Goal: Task Accomplishment & Management: Complete application form

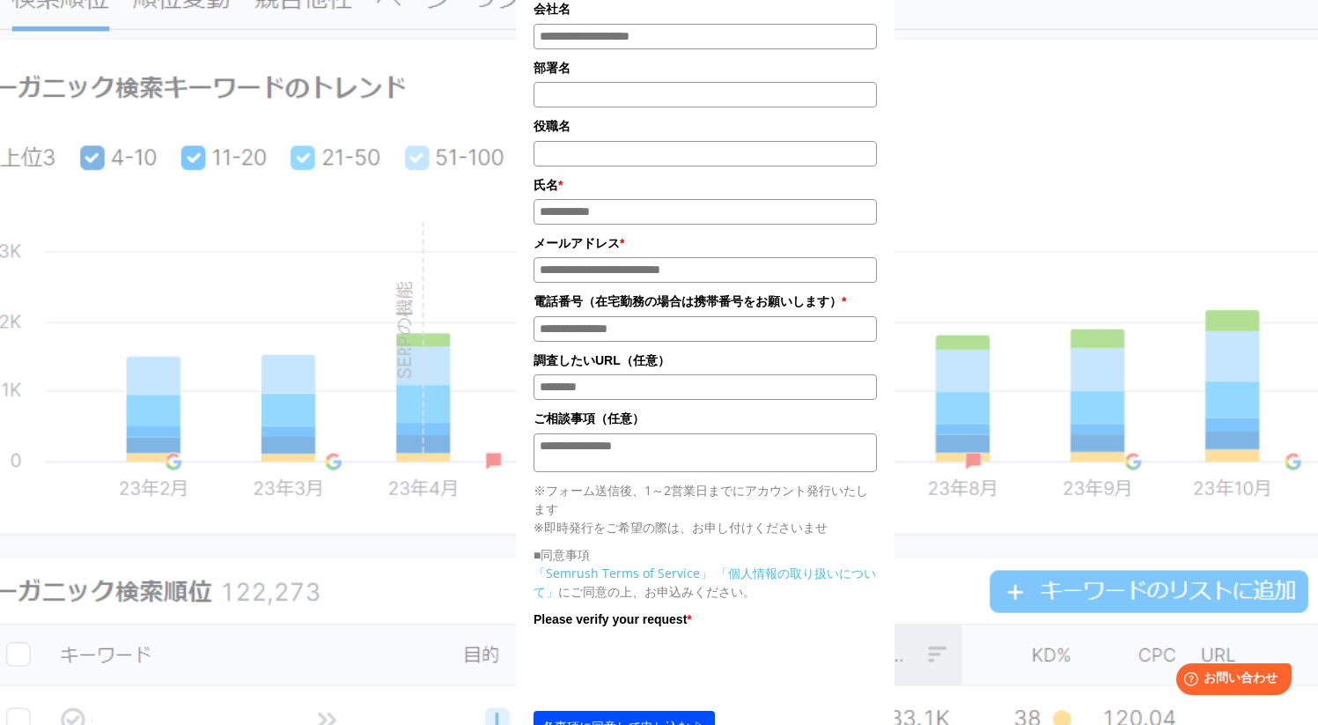
scroll to position [80, 0]
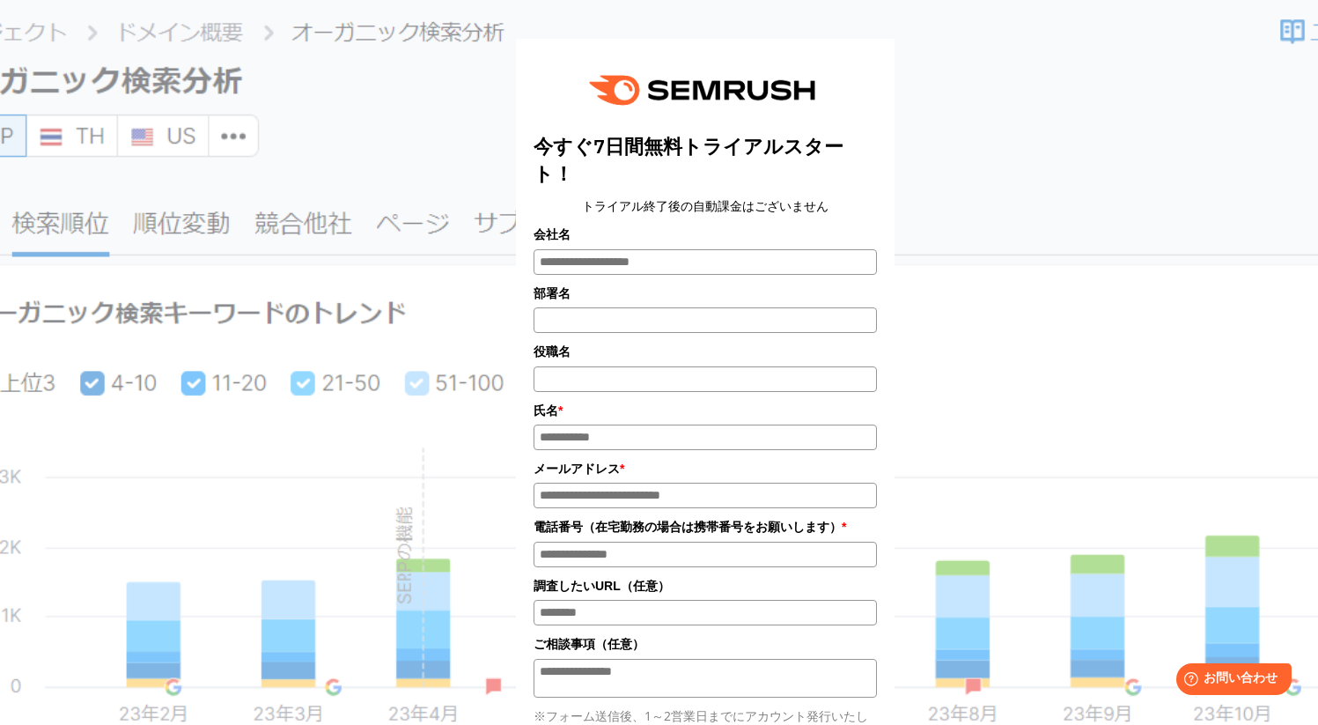
click at [600, 233] on label "会社名" at bounding box center [705, 234] width 343 height 19
click at [600, 249] on input "会社名" at bounding box center [705, 262] width 343 height 26
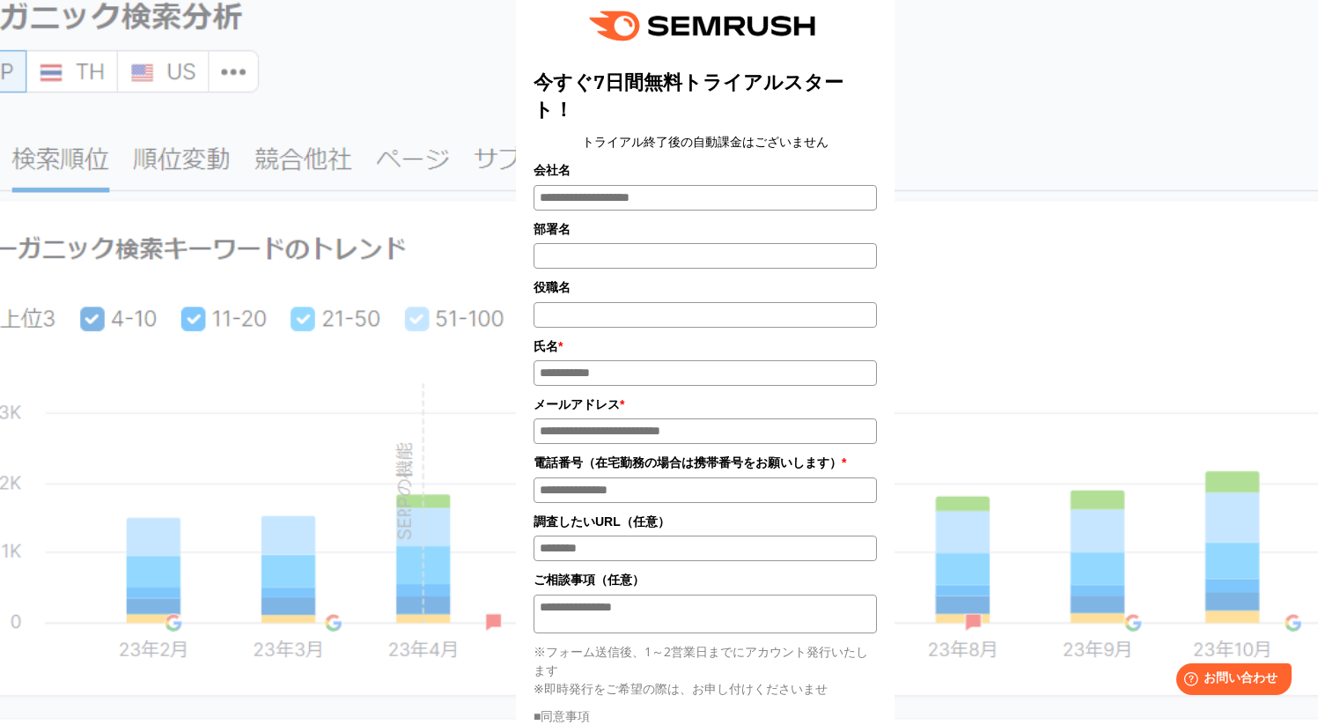
scroll to position [173, 0]
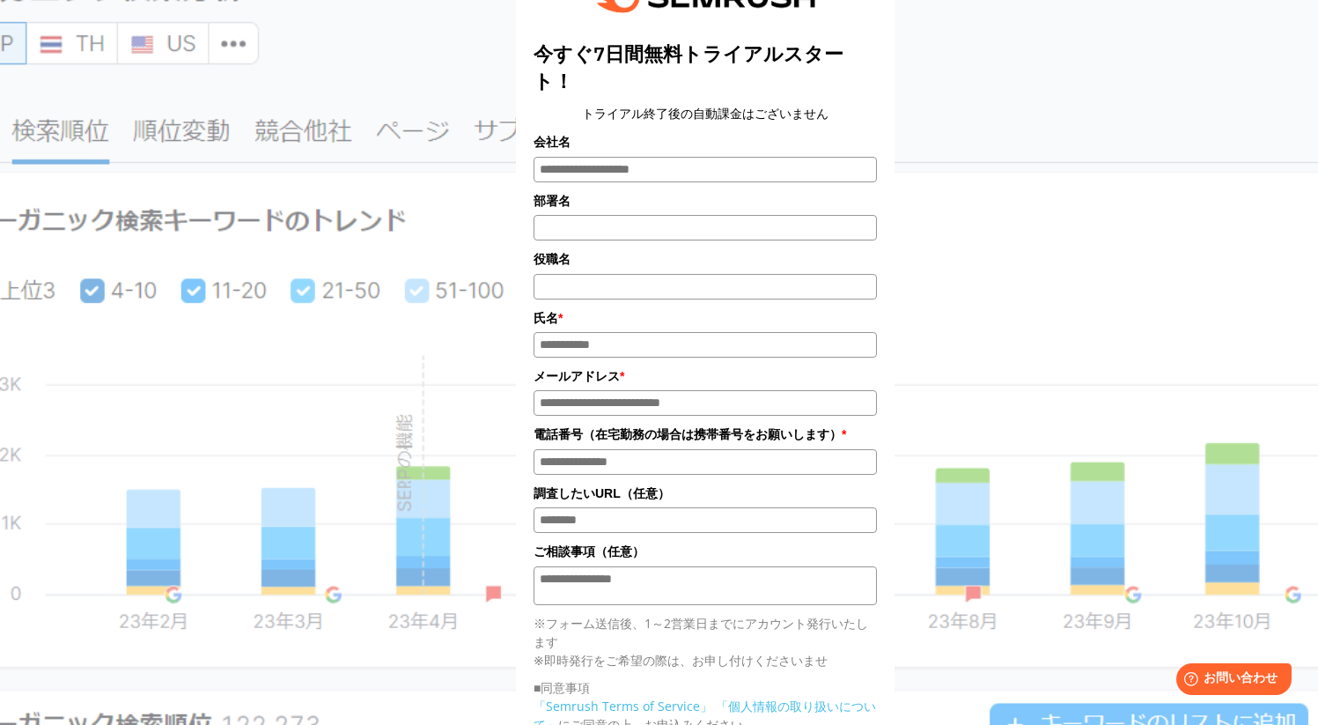
click at [589, 347] on input "氏名*" at bounding box center [705, 345] width 343 height 26
type input "****"
click at [599, 386] on label "メールアドレス *" at bounding box center [705, 376] width 343 height 19
click at [599, 391] on input "メールアドレス*" at bounding box center [705, 404] width 343 height 26
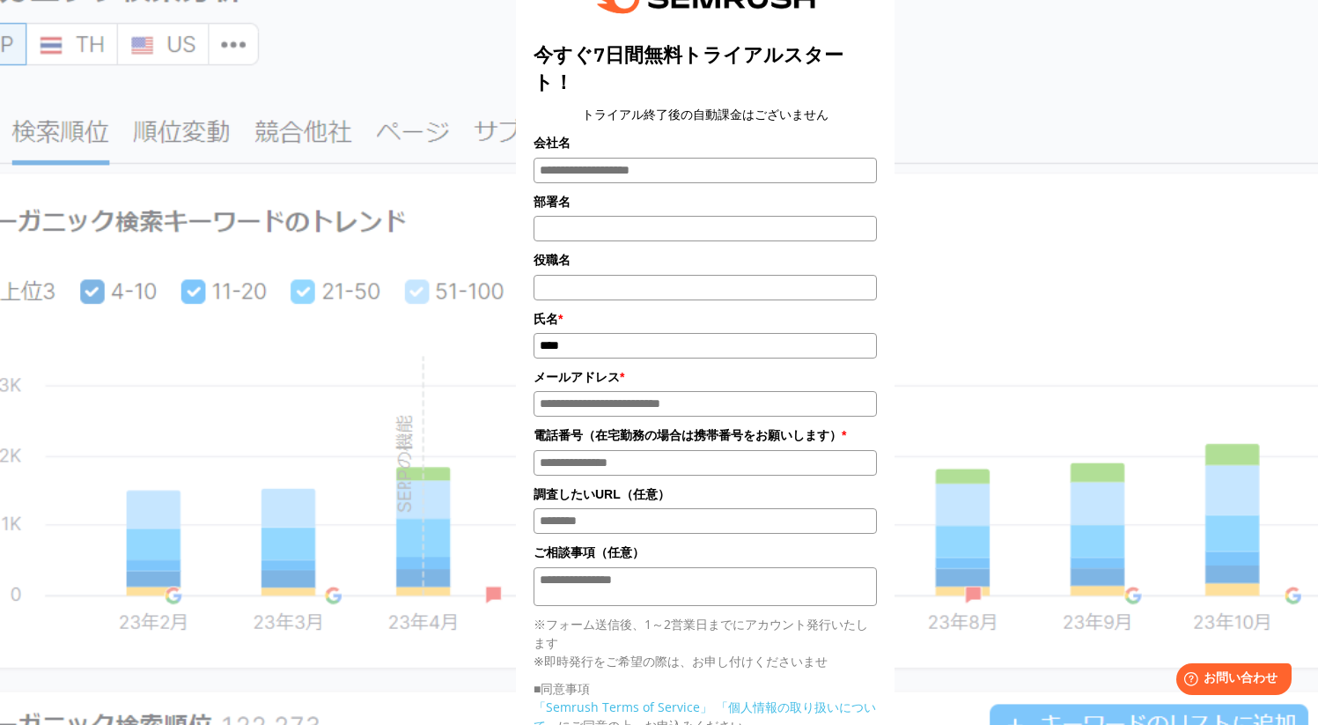
click at [600, 399] on input "メールアドレス*" at bounding box center [705, 404] width 343 height 26
type input "**********"
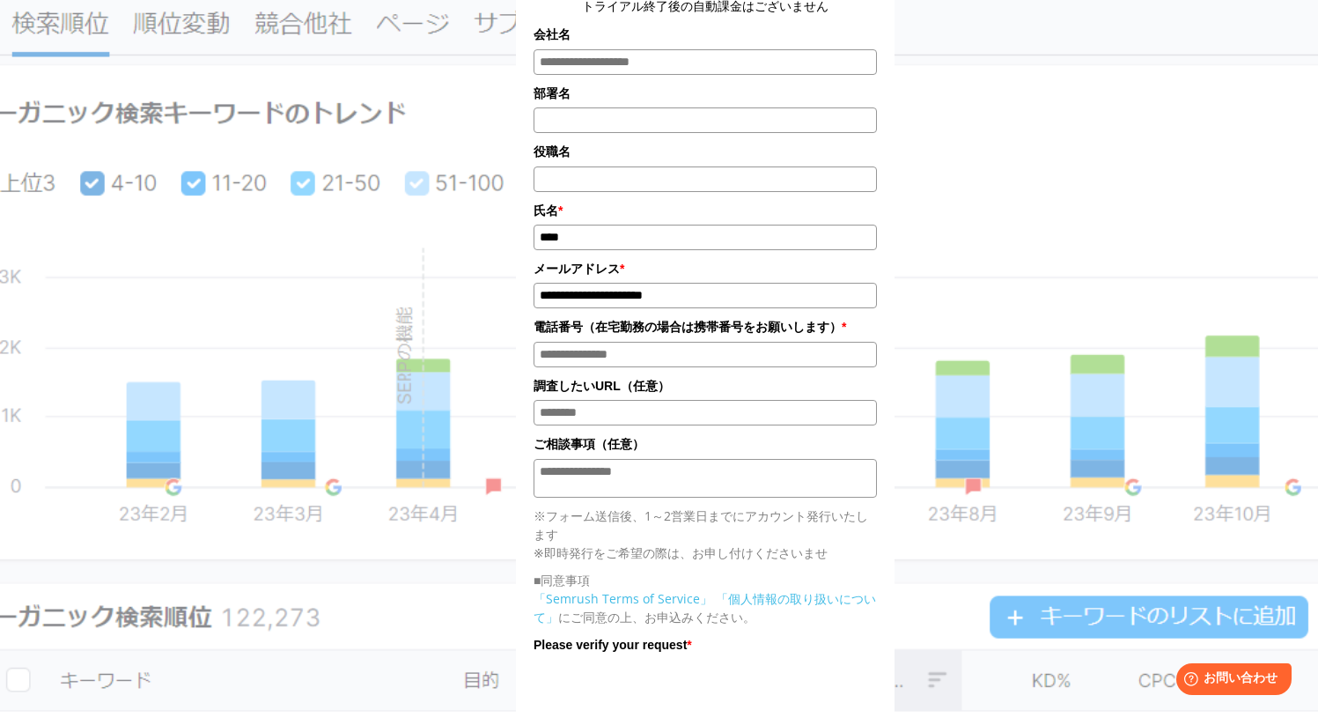
scroll to position [371, 0]
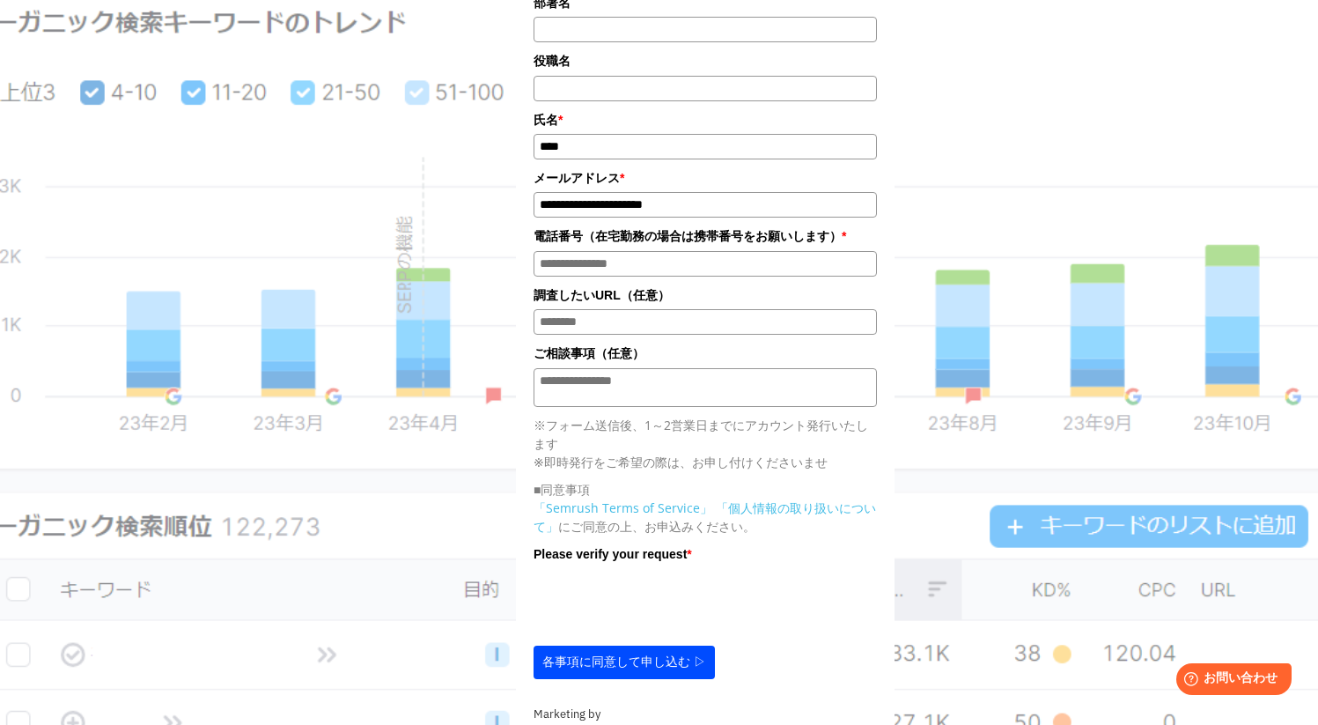
click at [700, 263] on input "電話番号*" at bounding box center [705, 264] width 343 height 26
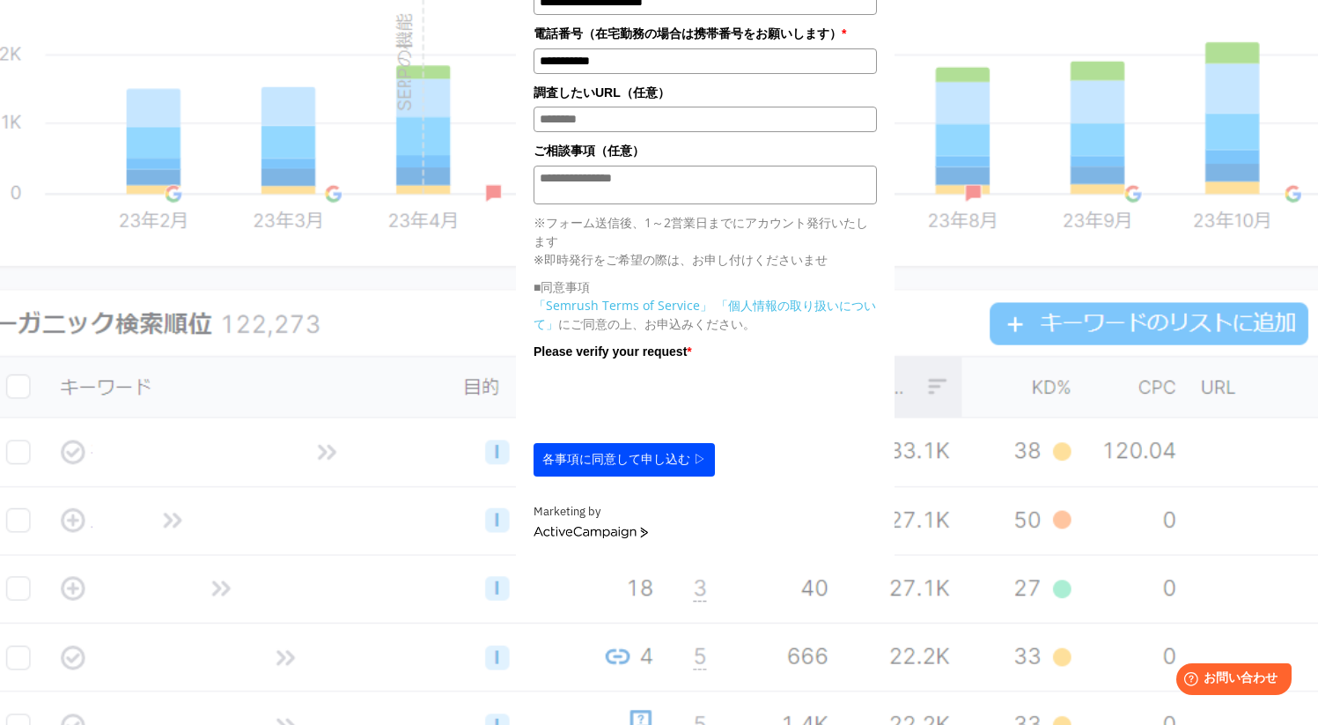
scroll to position [658, 0]
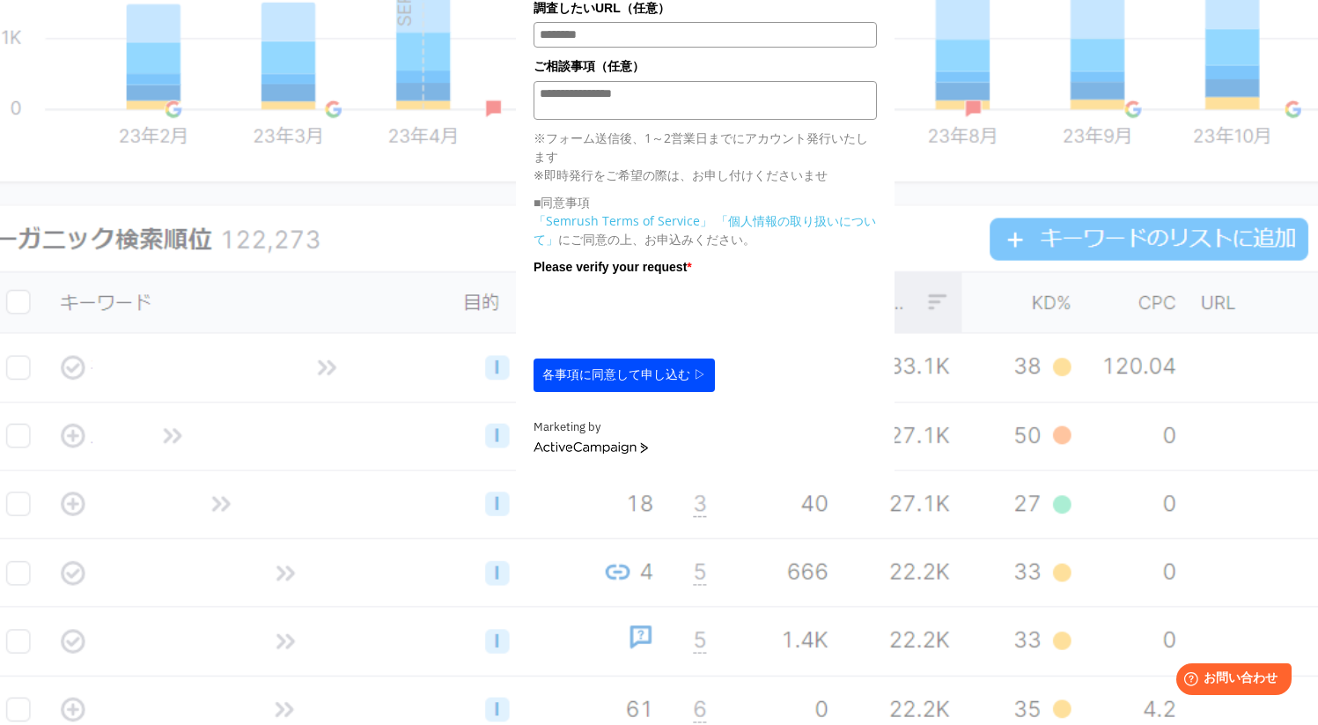
type input "**********"
click at [676, 377] on button "各事項に同意して申し込む ▷" at bounding box center [624, 374] width 181 height 33
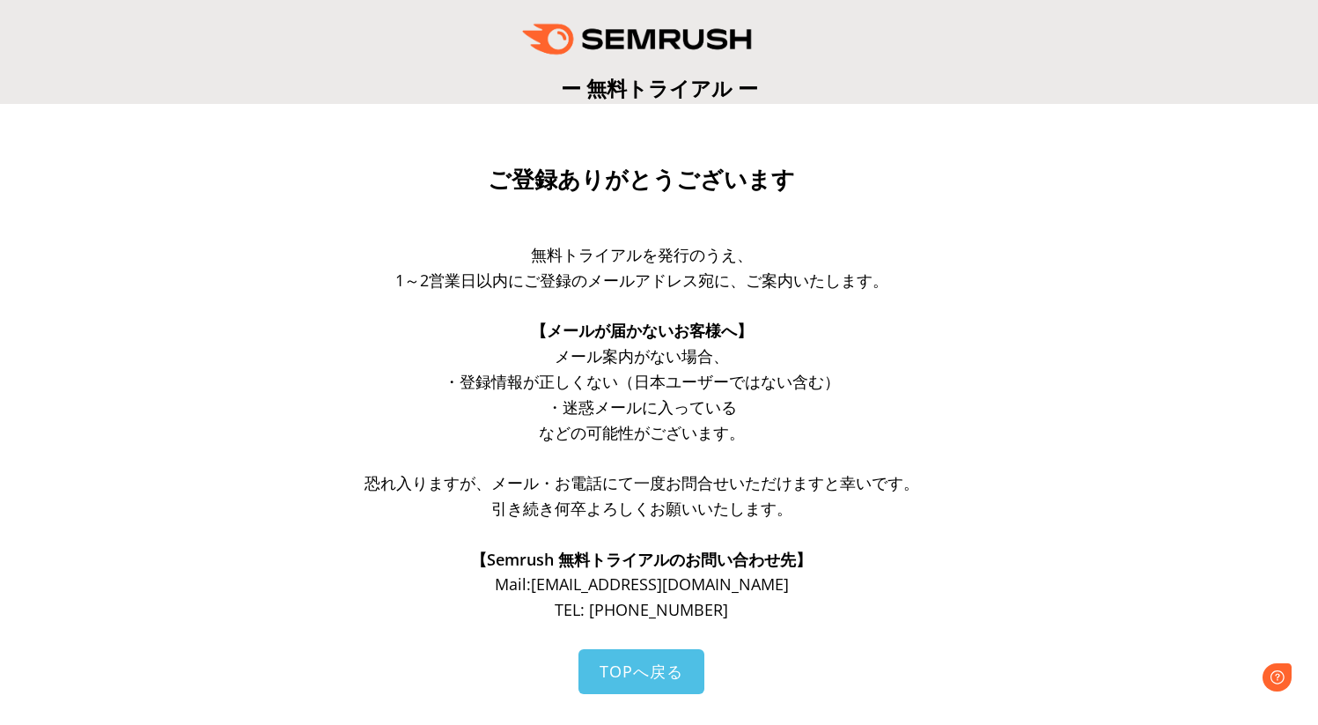
scroll to position [174, 0]
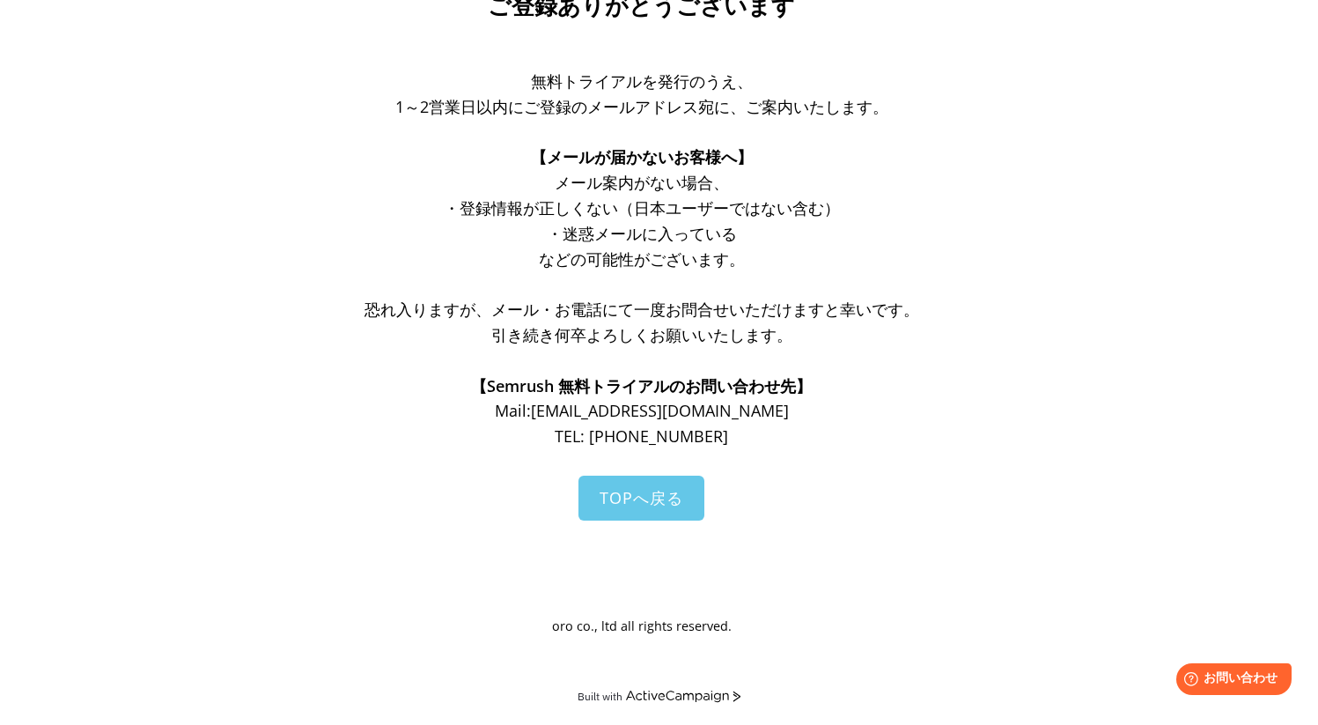
click at [624, 506] on span "TOPへ戻る" at bounding box center [642, 497] width 84 height 21
